Goal: Task Accomplishment & Management: Manage account settings

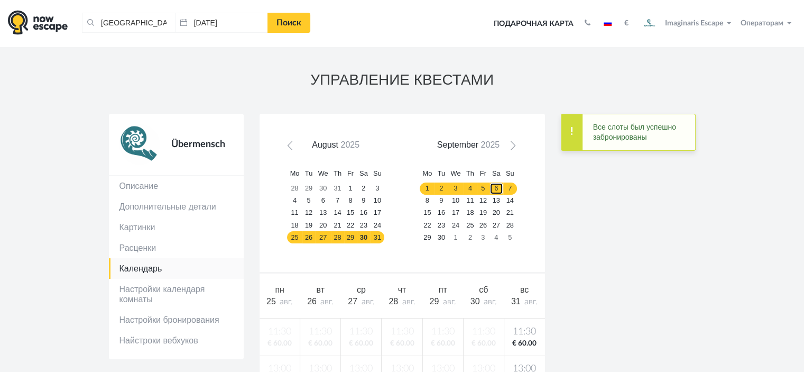
click at [493, 183] on link "6" at bounding box center [497, 188] width 14 height 12
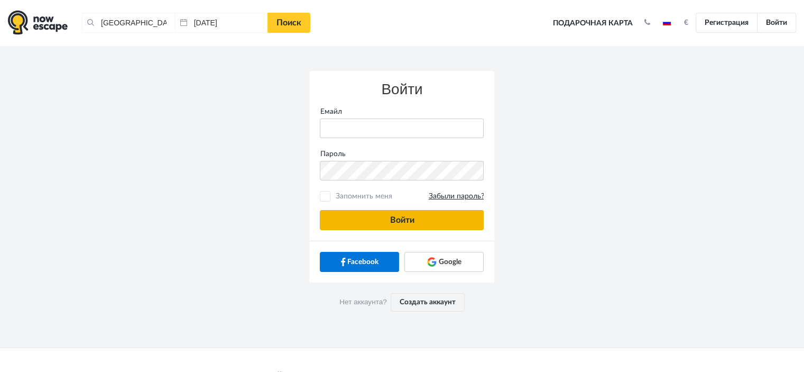
type input "anatoly@imaginaris.ee"
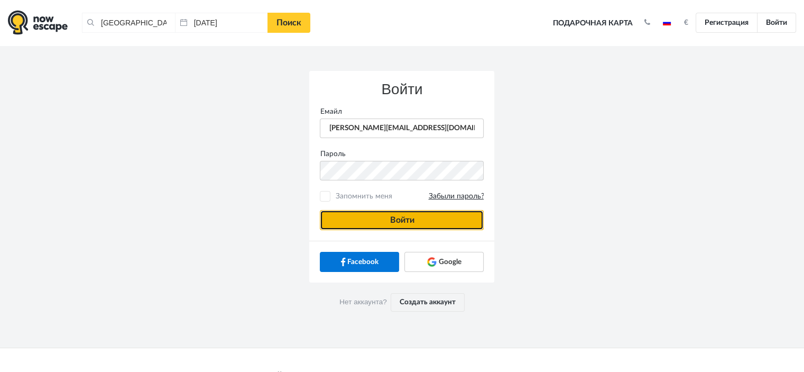
click at [428, 215] on button "Войти" at bounding box center [402, 220] width 164 height 20
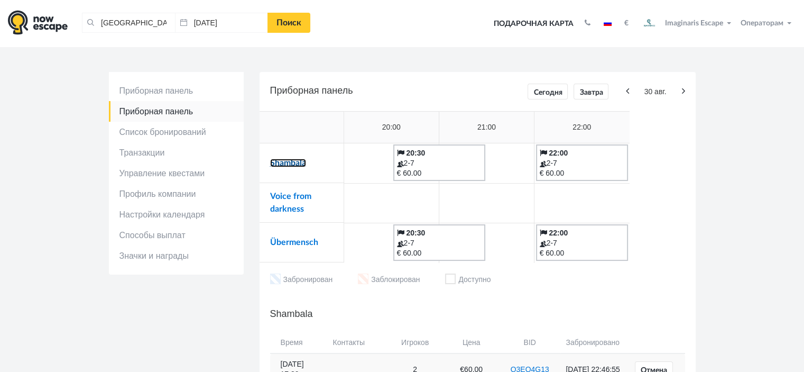
click at [298, 166] on link "Shambala" at bounding box center [288, 163] width 36 height 8
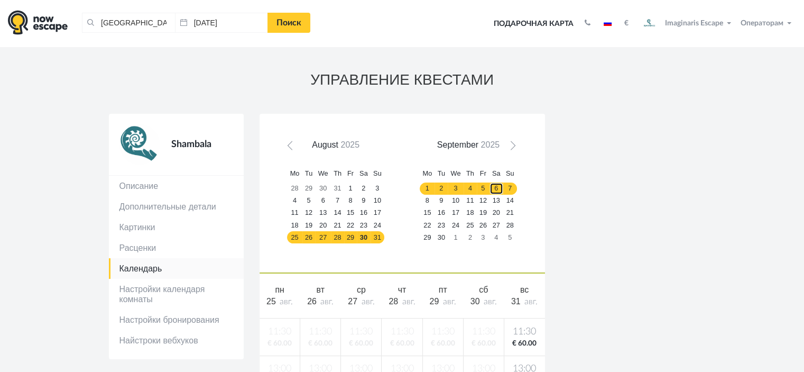
click at [494, 189] on link "6" at bounding box center [497, 188] width 14 height 12
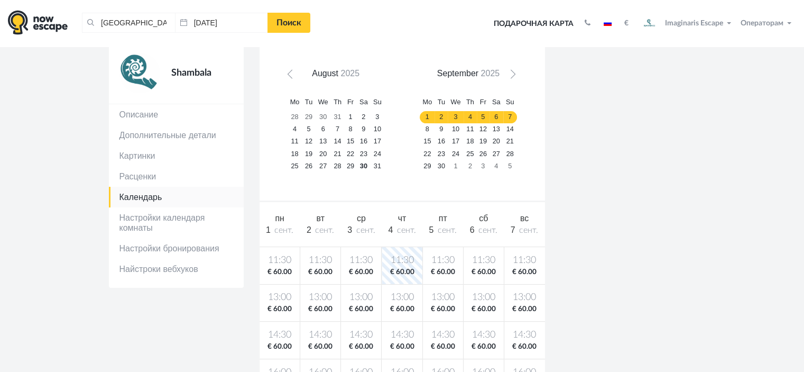
scroll to position [53, 0]
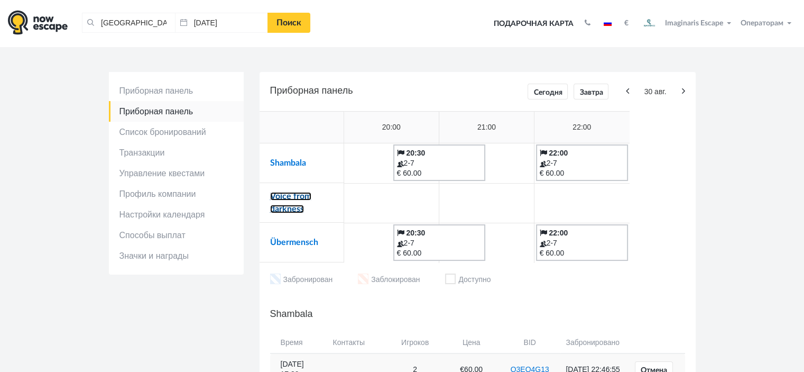
click at [307, 200] on link "Voice from darkness" at bounding box center [290, 202] width 41 height 21
